Goal: Information Seeking & Learning: Compare options

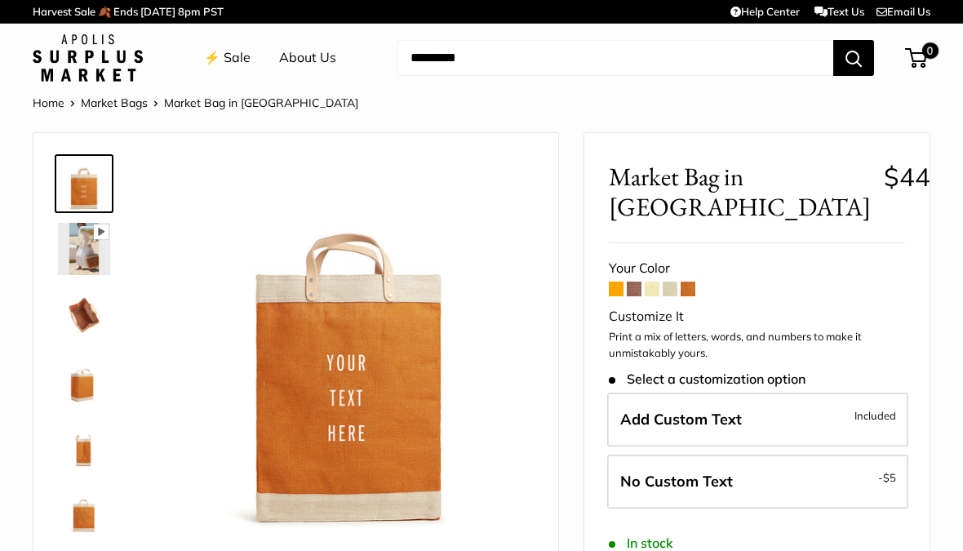
click at [666, 282] on span at bounding box center [670, 289] width 15 height 15
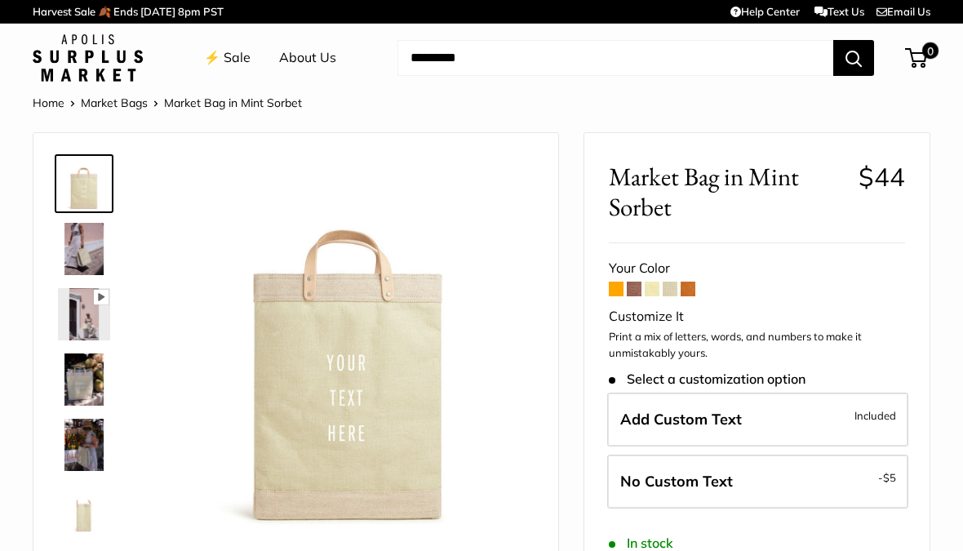
click at [655, 286] on span at bounding box center [652, 289] width 15 height 15
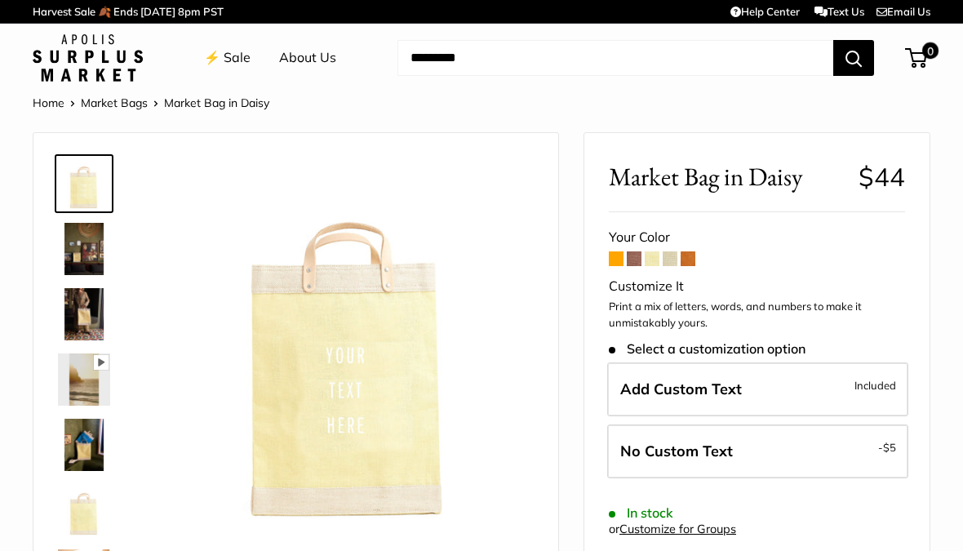
click at [635, 261] on span at bounding box center [634, 258] width 15 height 15
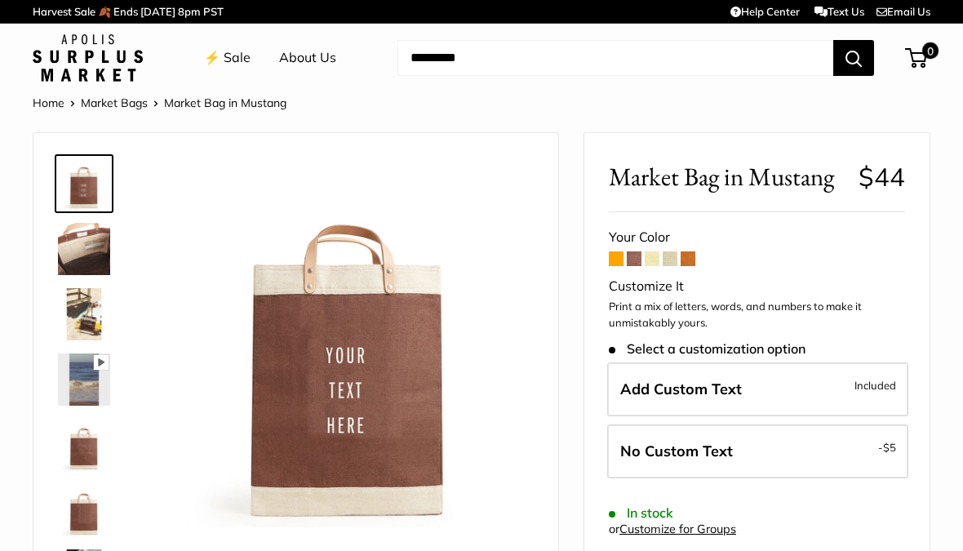
click at [619, 257] on span at bounding box center [616, 258] width 15 height 15
